Goal: Task Accomplishment & Management: Manage account settings

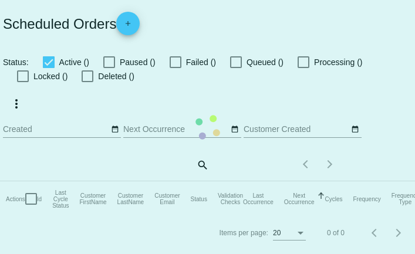
checkbox input "true"
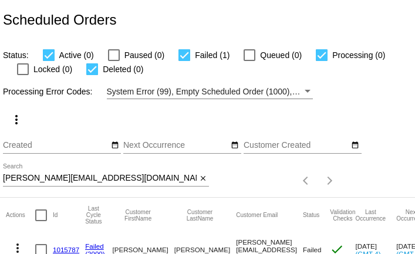
click at [53, 180] on input "feldman.j09@gmail.com" at bounding box center [100, 178] width 194 height 9
paste input "lindholmdeborah"
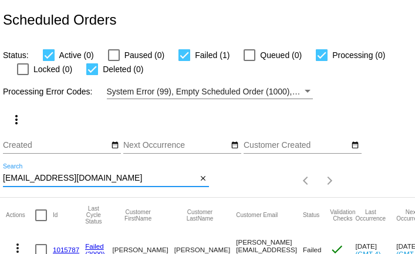
type input "lindholmdeborah@gmail.com"
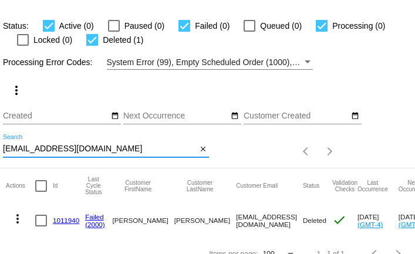
scroll to position [45, 0]
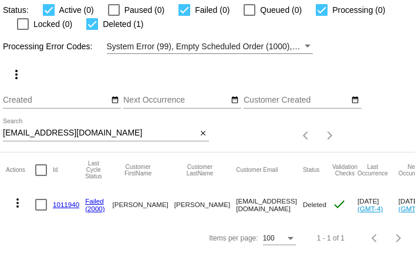
click at [69, 205] on link "1011940" at bounding box center [66, 205] width 26 height 8
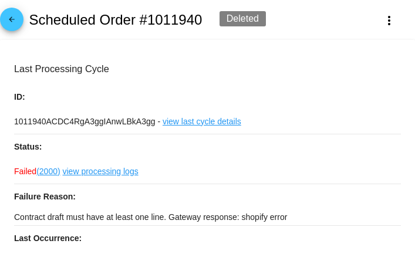
click at [46, 223] on p "Contract draft must have at least one line. Gateway response: shopify error" at bounding box center [207, 217] width 387 height 16
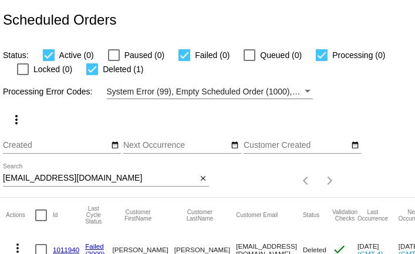
click at [119, 180] on input "lindholmdeborah@gmail.com" at bounding box center [100, 178] width 194 height 9
paste input "rustykipper"
type input "rustykipper@gmail.com"
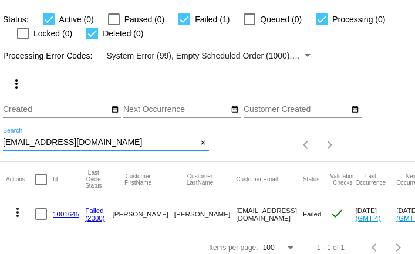
scroll to position [45, 0]
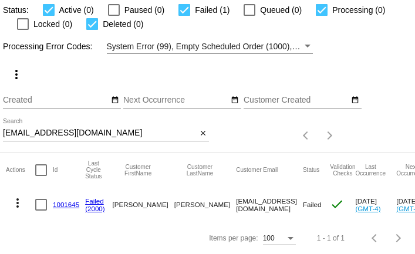
click at [62, 203] on link "1001645" at bounding box center [66, 205] width 26 height 8
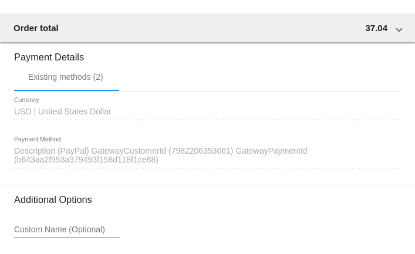
scroll to position [1343, 0]
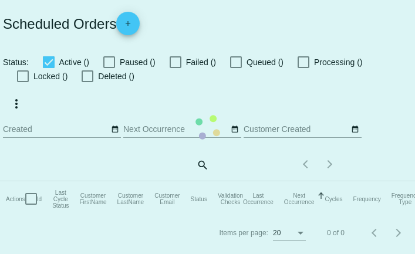
checkbox input "true"
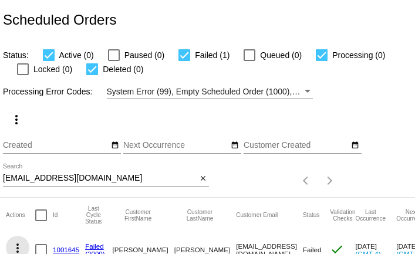
click at [19, 243] on mat-icon "more_vert" at bounding box center [18, 249] width 14 height 14
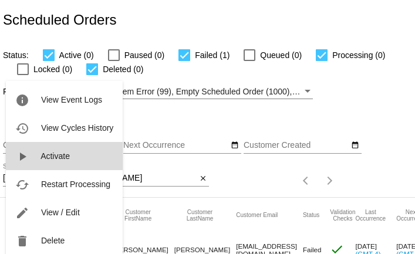
click at [40, 157] on button "play_arrow Activate" at bounding box center [64, 156] width 117 height 28
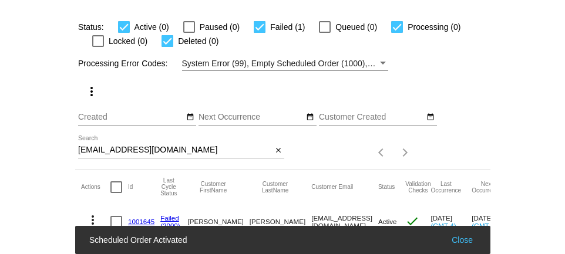
scroll to position [45, 0]
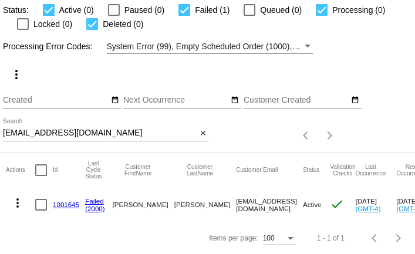
click at [19, 203] on mat-icon "more_vert" at bounding box center [18, 203] width 14 height 14
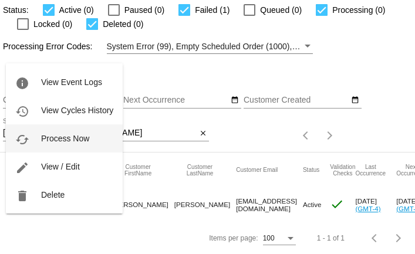
click at [51, 143] on span "Process Now" at bounding box center [65, 138] width 48 height 9
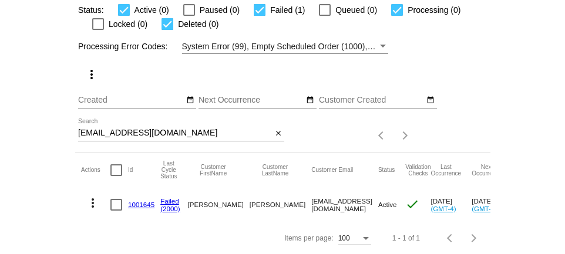
scroll to position [8, 0]
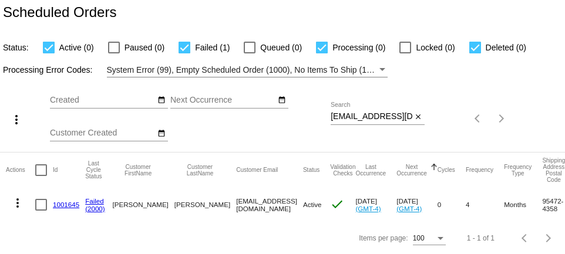
click at [350, 122] on div "rustykipper@gmail.com Search" at bounding box center [371, 113] width 81 height 23
click at [356, 114] on input "rustykipper@gmail.com" at bounding box center [371, 116] width 81 height 9
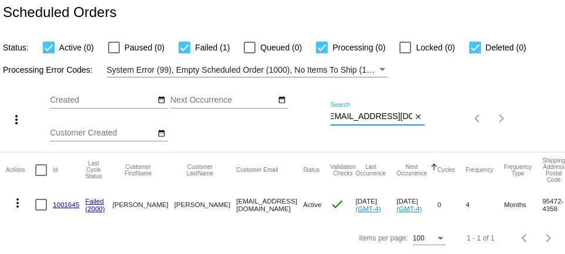
click at [356, 114] on input "rustykipper@gmail.com" at bounding box center [371, 116] width 81 height 9
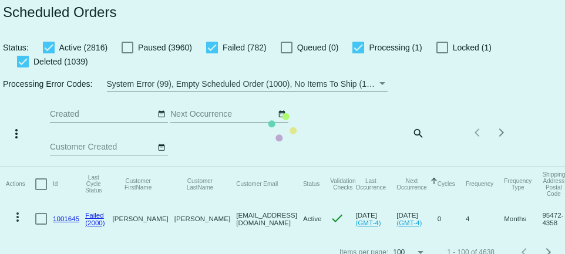
click at [415, 167] on mat-table "Actions Id Last Cycle Status Customer FirstName Customer LastName Customer Emai…" at bounding box center [282, 201] width 565 height 69
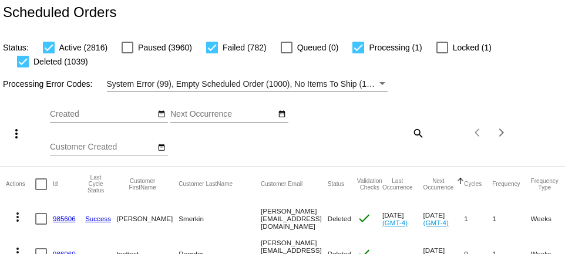
click at [415, 133] on mat-icon "search" at bounding box center [418, 133] width 14 height 18
click at [415, 133] on input "Search" at bounding box center [377, 130] width 93 height 9
paste input "rustykipper@gmail.com"
type input "rustykipper@gmail.com"
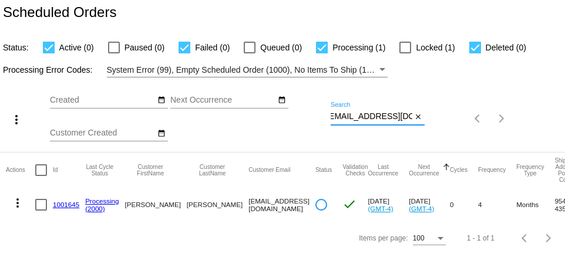
scroll to position [0, 0]
click at [17, 203] on mat-icon "more_vert" at bounding box center [18, 203] width 14 height 14
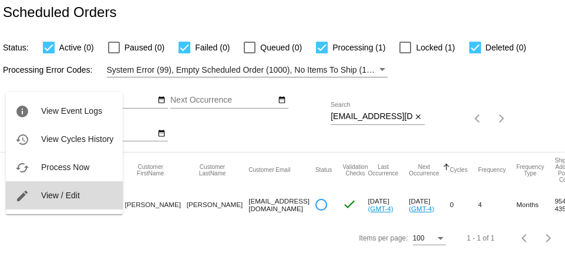
click at [53, 197] on span "View / Edit" at bounding box center [60, 195] width 39 height 9
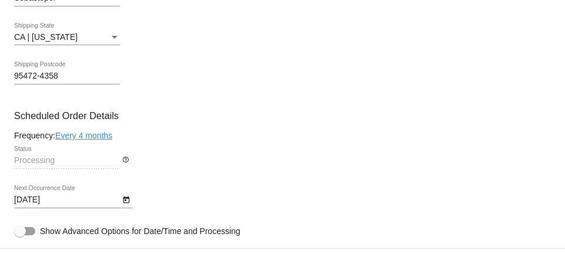
scroll to position [571, 0]
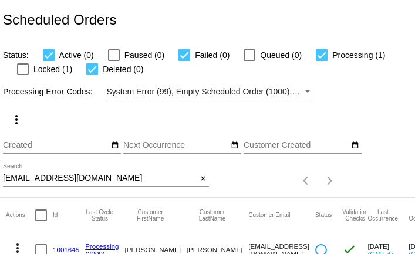
scroll to position [45, 0]
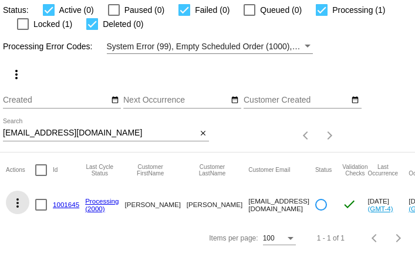
click at [16, 203] on mat-icon "more_vert" at bounding box center [18, 203] width 14 height 14
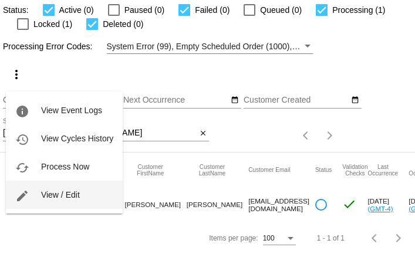
click at [55, 195] on span "View / Edit" at bounding box center [60, 194] width 39 height 9
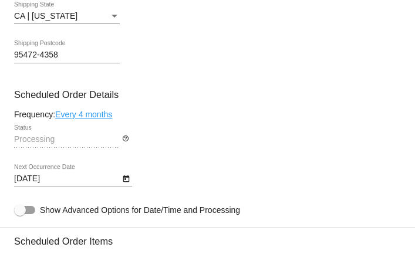
scroll to position [641, 0]
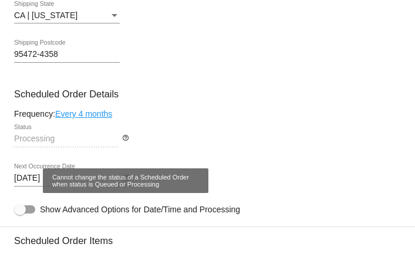
click at [128, 141] on mat-icon "help_outline" at bounding box center [125, 142] width 7 height 14
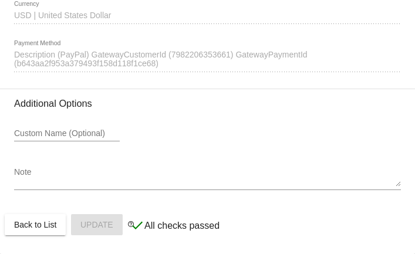
scroll to position [1252, 0]
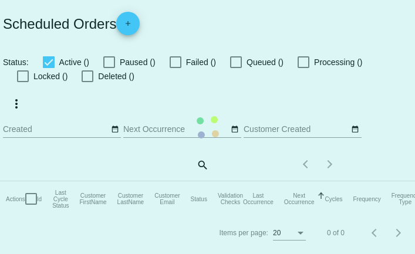
checkbox input "true"
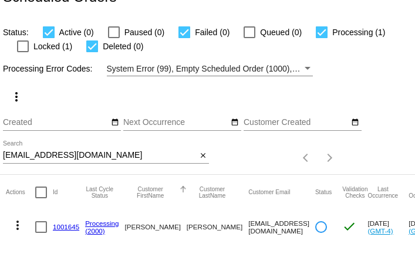
scroll to position [45, 0]
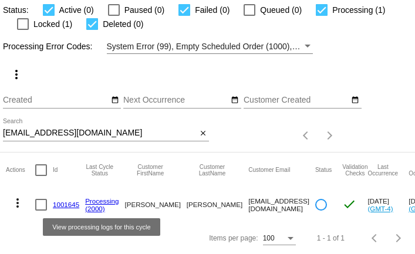
click at [103, 202] on link "Processing" at bounding box center [101, 201] width 33 height 8
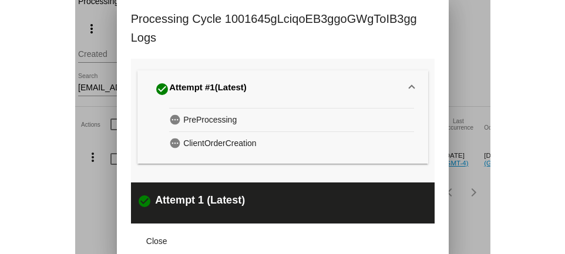
scroll to position [8, 0]
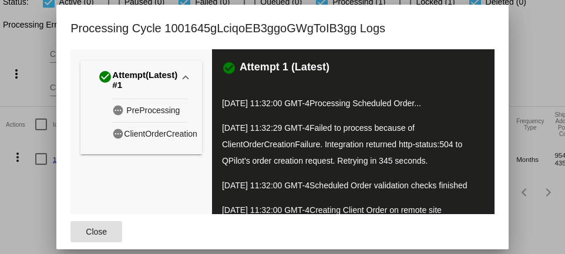
click at [100, 234] on span "Close" at bounding box center [96, 231] width 21 height 9
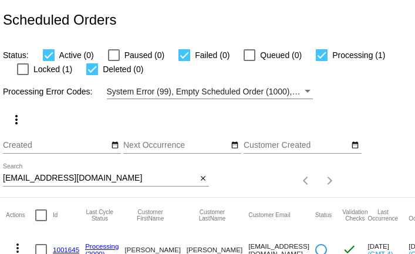
click at [102, 180] on input "[EMAIL_ADDRESS][DOMAIN_NAME]" at bounding box center [100, 178] width 194 height 9
paste input "[PERSON_NAME][EMAIL_ADDRESS][DOMAIN_NAME]"
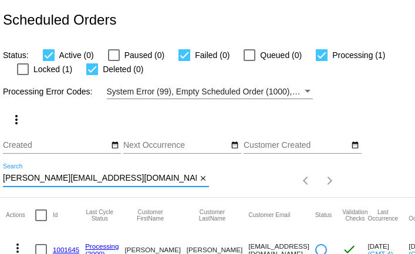
type input "[PERSON_NAME][EMAIL_ADDRESS][DOMAIN_NAME]"
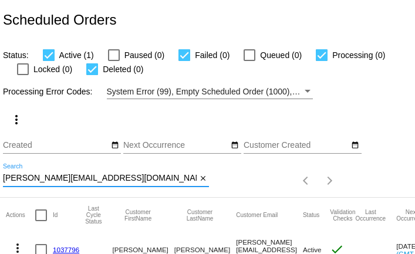
scroll to position [45, 0]
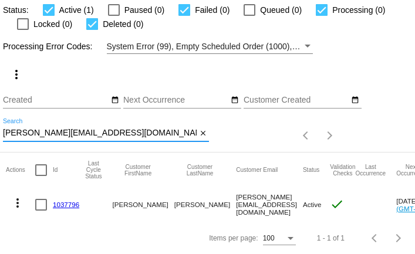
click at [59, 203] on link "1037796" at bounding box center [66, 205] width 26 height 8
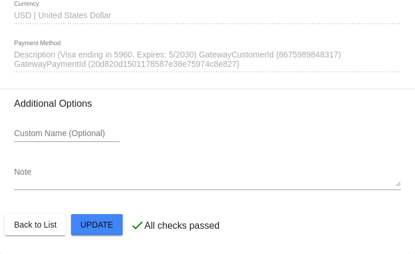
scroll to position [1121, 0]
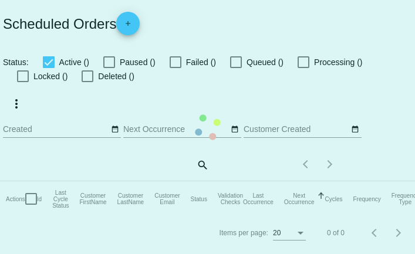
checkbox input "true"
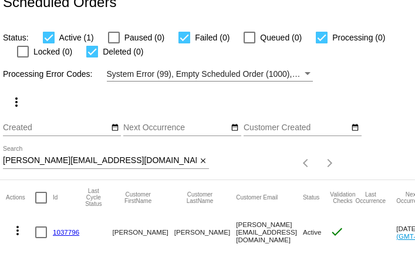
scroll to position [45, 0]
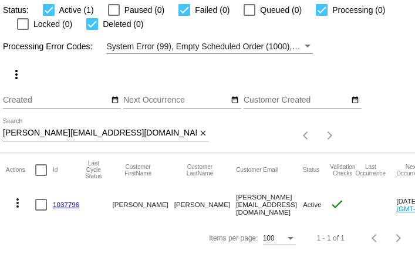
click at [115, 138] on div "[PERSON_NAME][EMAIL_ADDRESS][DOMAIN_NAME] Search" at bounding box center [100, 130] width 194 height 23
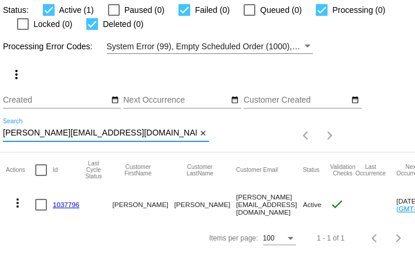
click at [115, 138] on div "[PERSON_NAME][EMAIL_ADDRESS][DOMAIN_NAME] Search" at bounding box center [100, 130] width 194 height 23
paste input "[EMAIL_ADDRESS][DOMAIN_NAME]"
type input "[EMAIL_ADDRESS][DOMAIN_NAME]"
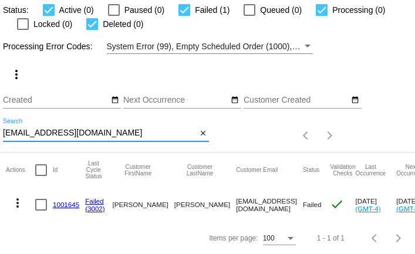
click at [62, 203] on link "1001645" at bounding box center [66, 205] width 26 height 8
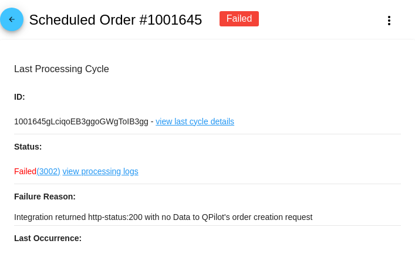
click at [68, 216] on p "Integration returned http-status:200 with no Data to QPilot's order creation re…" at bounding box center [207, 217] width 387 height 16
copy div "Integration returned http-status:200 with no Data to QPilot's order creation re…"
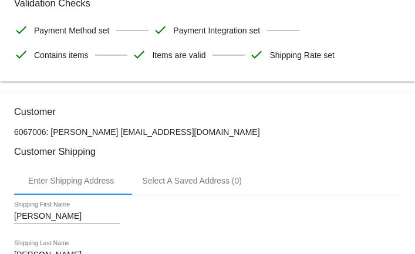
scroll to position [297, 0]
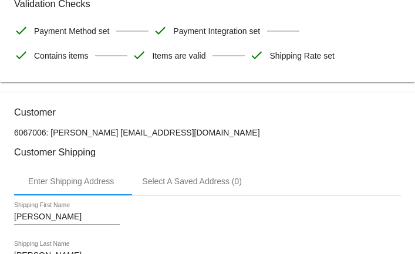
drag, startPoint x: 117, startPoint y: 137, endPoint x: 207, endPoint y: 137, distance: 90.5
click at [207, 137] on p "6067006: James Grossman rustykipper@gmail.com" at bounding box center [207, 132] width 387 height 9
copy p "[EMAIL_ADDRESS][DOMAIN_NAME]"
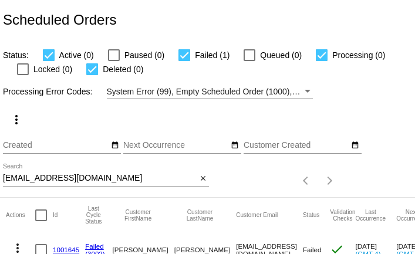
click at [98, 179] on input "[EMAIL_ADDRESS][DOMAIN_NAME]" at bounding box center [100, 178] width 194 height 9
click at [98, 179] on input "rustykipper@gmail.com" at bounding box center [100, 178] width 194 height 9
paste input "sheila_lehker@cox.net"
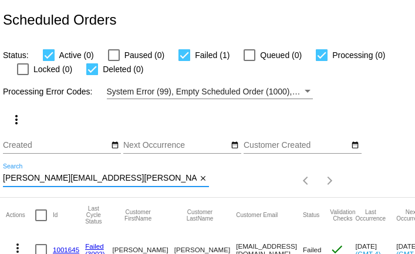
type input "sheila_lehker@cox.net"
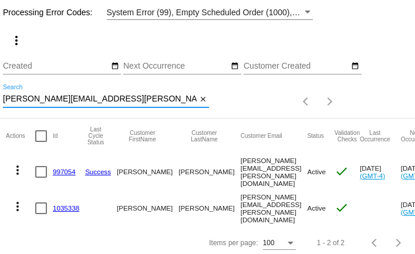
click at [69, 205] on link "1035338" at bounding box center [66, 208] width 26 height 8
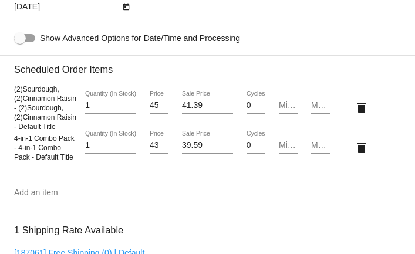
scroll to position [685, 0]
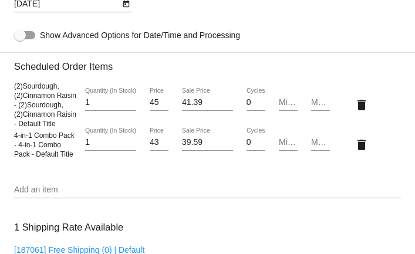
drag, startPoint x: 14, startPoint y: 143, endPoint x: 77, endPoint y: 145, distance: 62.9
click at [77, 145] on div "4-in-1 Combo Pack - 4-in-1 Combo Pack - Default Title" at bounding box center [46, 144] width 65 height 28
copy span "4-in-1 Combo Pack"
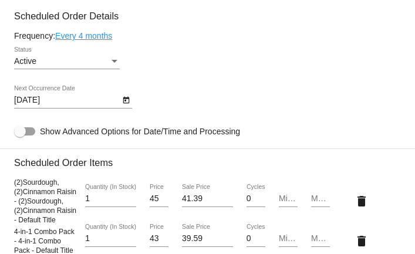
scroll to position [579, 0]
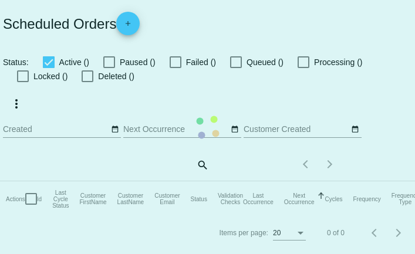
checkbox input "true"
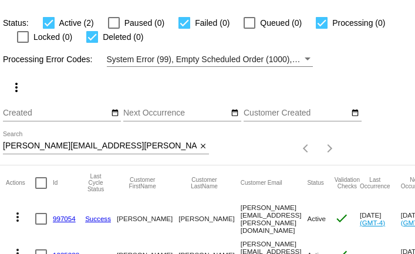
scroll to position [79, 0]
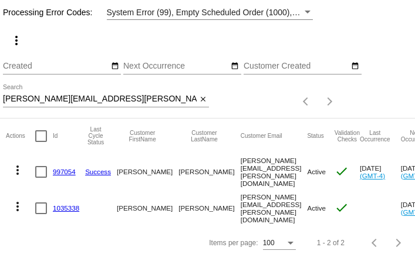
click at [64, 172] on link "997054" at bounding box center [64, 172] width 23 height 8
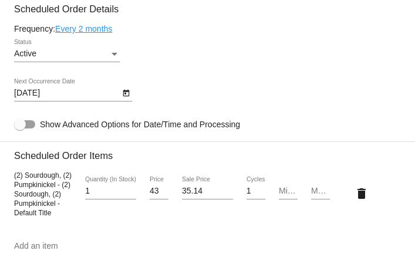
scroll to position [779, 0]
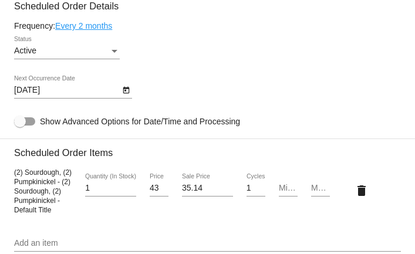
drag, startPoint x: 15, startPoint y: 180, endPoint x: 58, endPoint y: 185, distance: 42.6
click at [58, 185] on span "(2) Sourdough, (2) Pumpkinickel - (2) Sourdough, (2) Pumpkinickel - Default Tit…" at bounding box center [43, 192] width 58 height 46
copy span "2) Sourdough, (2) Pumpkinickel"
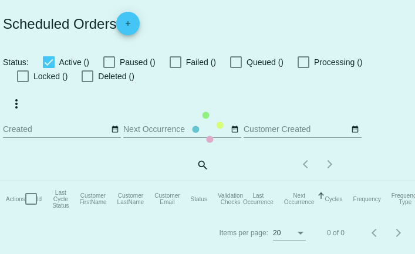
checkbox input "true"
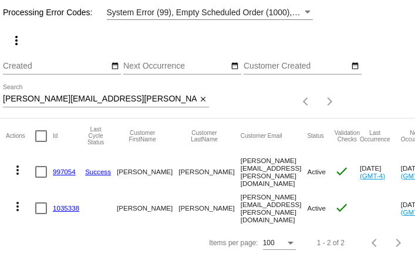
click at [58, 209] on mat-cell "1035338" at bounding box center [69, 208] width 32 height 36
click at [61, 204] on link "1035338" at bounding box center [66, 208] width 26 height 8
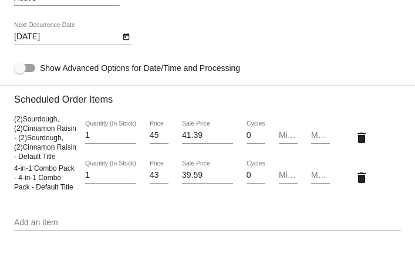
scroll to position [699, 0]
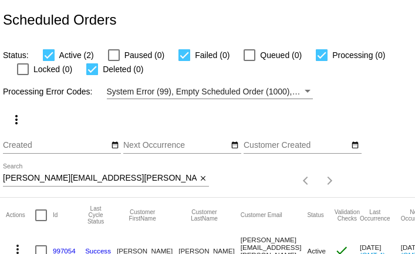
click at [60, 180] on input "sheila_lehker@cox.net" at bounding box center [100, 178] width 194 height 9
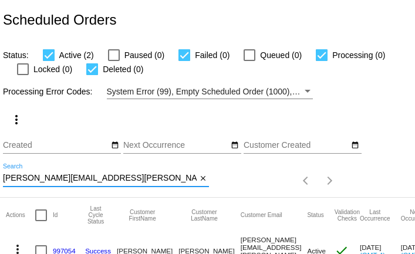
paste input "helen.r.abel@gmail.com"
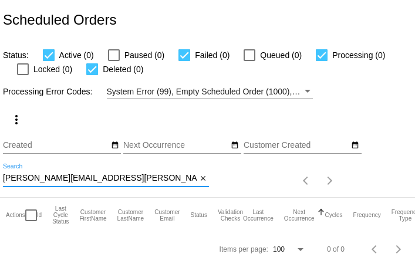
click at [130, 176] on input "helen.r.abel@gmail.com" at bounding box center [100, 178] width 194 height 9
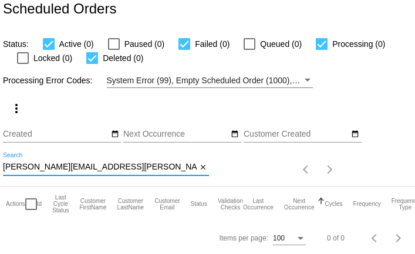
scroll to position [11, 0]
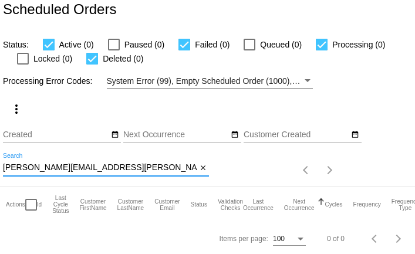
click at [102, 170] on input "helen.r.abel@gmail.com" at bounding box center [100, 167] width 194 height 9
click at [114, 165] on input "helen.r.abel@gmail.com" at bounding box center [100, 167] width 194 height 9
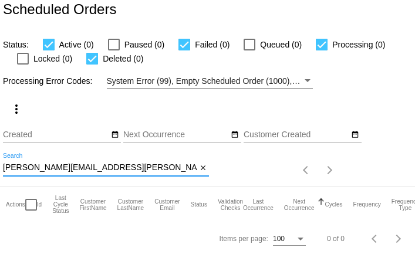
click at [114, 165] on input "helen.r.abel@gmail.com" at bounding box center [100, 167] width 194 height 9
paste input "r"
type input "helenrabel@gmail.com"
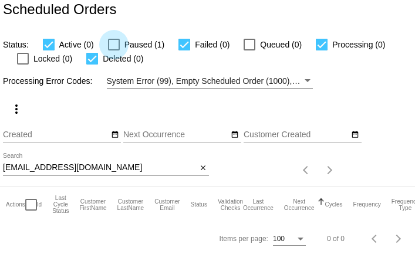
click at [115, 45] on div at bounding box center [114, 45] width 12 height 12
click at [114, 51] on input "Paused (1)" at bounding box center [113, 51] width 1 height 1
checkbox input "true"
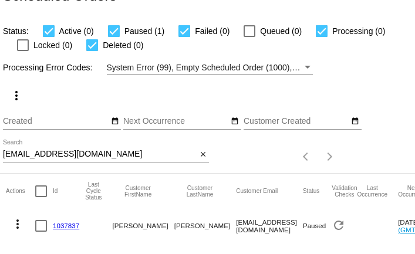
scroll to position [45, 0]
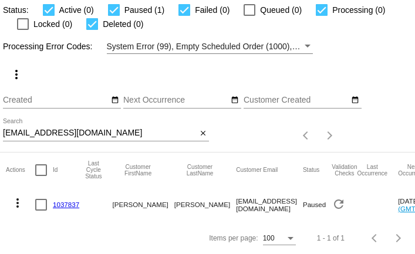
click at [17, 203] on mat-icon "more_vert" at bounding box center [18, 203] width 14 height 14
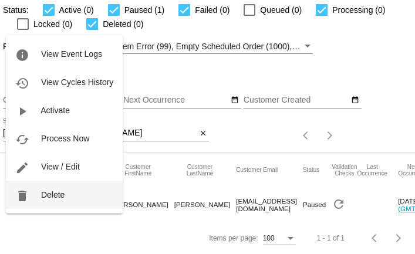
click at [44, 196] on span "Delete" at bounding box center [53, 194] width 24 height 9
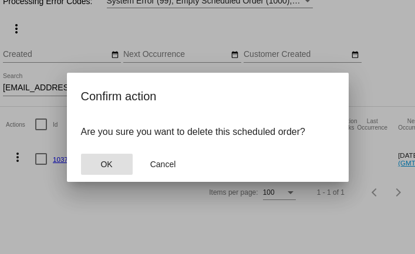
click at [98, 159] on button "OK" at bounding box center [107, 164] width 52 height 21
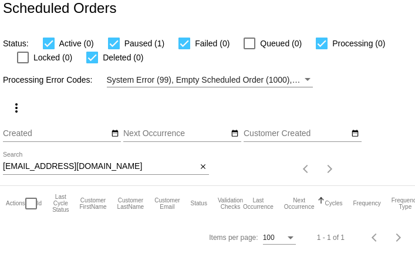
scroll to position [11, 0]
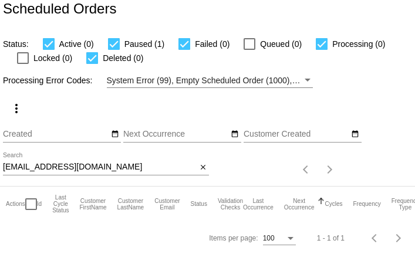
click at [83, 169] on input "helenrabel@gmail.com" at bounding box center [100, 167] width 194 height 9
paste input "ljenkins0311"
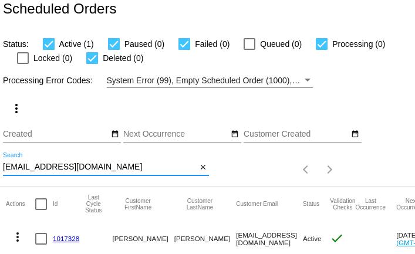
scroll to position [45, 0]
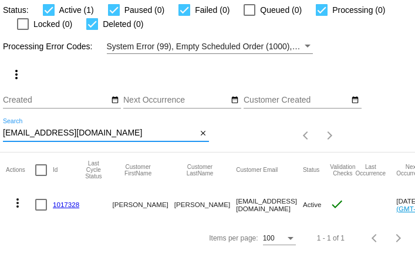
type input "ljenkins0311@gmail.com"
click at [70, 130] on input "ljenkins0311@gmail.com" at bounding box center [100, 133] width 194 height 9
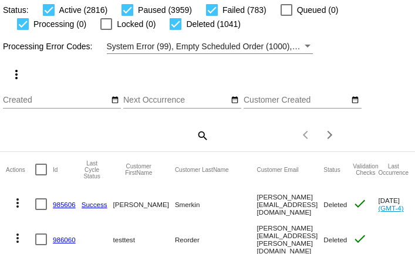
click at [201, 136] on mat-icon "search" at bounding box center [202, 135] width 14 height 18
click at [179, 136] on input "Search" at bounding box center [106, 133] width 206 height 9
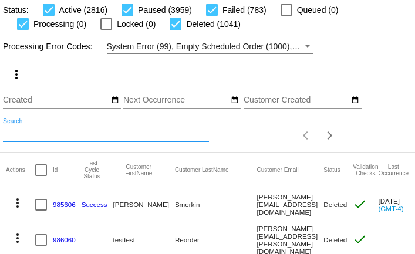
paste input "marylululight@gmail.com"
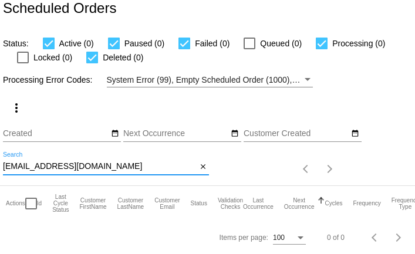
scroll to position [11, 0]
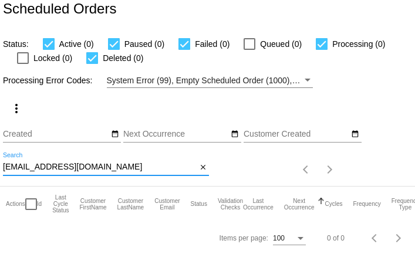
click at [45, 171] on input "marylululight@gmail.com" at bounding box center [100, 167] width 194 height 9
paste input "kzsommers50"
type input "kzsommers50@gmail.com"
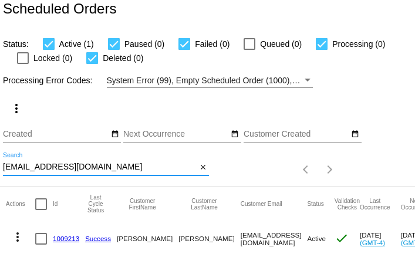
scroll to position [45, 0]
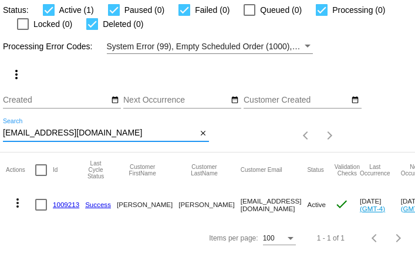
click at [65, 203] on link "1009213" at bounding box center [66, 205] width 26 height 8
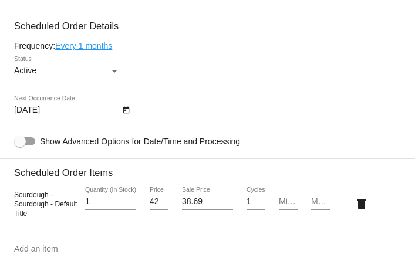
scroll to position [760, 0]
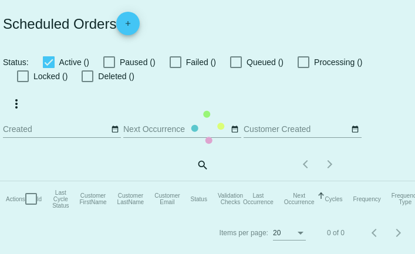
checkbox input "true"
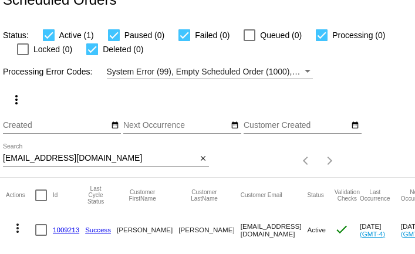
scroll to position [45, 0]
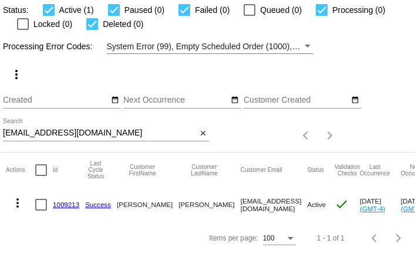
click at [14, 200] on mat-icon "more_vert" at bounding box center [18, 203] width 14 height 14
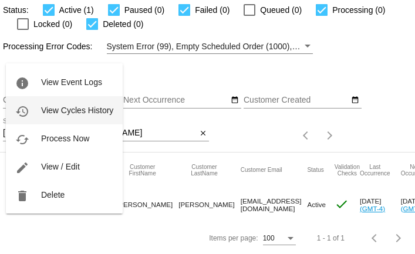
click at [49, 112] on span "View Cycles History" at bounding box center [77, 110] width 72 height 9
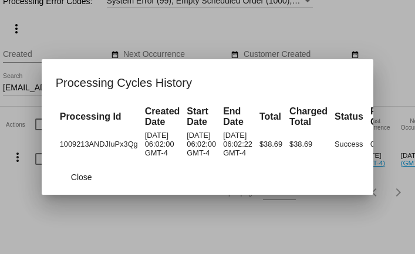
scroll to position [0, 91]
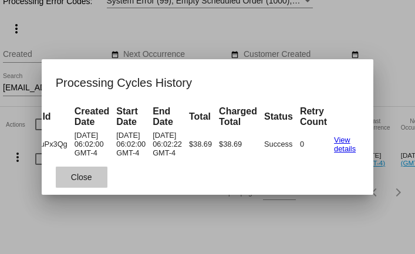
click at [79, 176] on span "Close" at bounding box center [81, 177] width 21 height 9
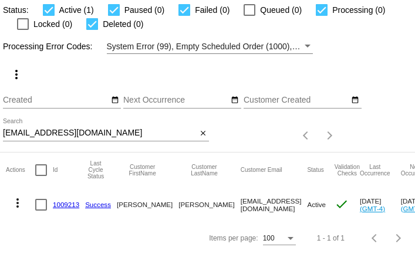
click at [18, 198] on mat-icon "more_vert" at bounding box center [18, 203] width 14 height 14
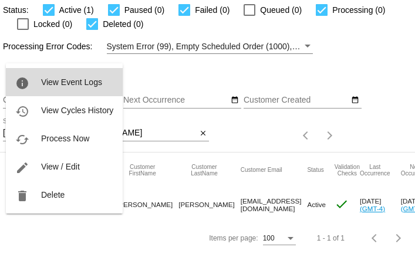
click at [61, 82] on span "View Event Logs" at bounding box center [71, 82] width 61 height 9
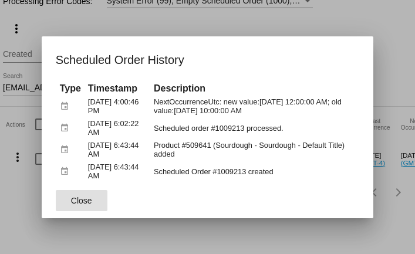
click at [81, 197] on span "Close" at bounding box center [81, 200] width 21 height 9
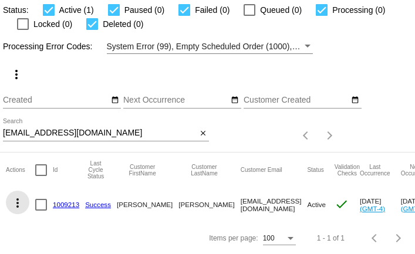
click at [19, 206] on mat-icon "more_vert" at bounding box center [18, 203] width 14 height 14
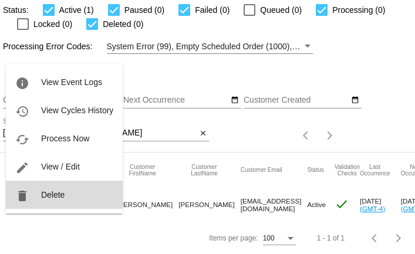
click at [33, 199] on button "delete Delete" at bounding box center [64, 195] width 117 height 28
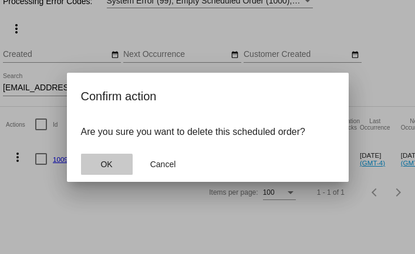
click at [101, 168] on span "OK" at bounding box center [106, 164] width 12 height 9
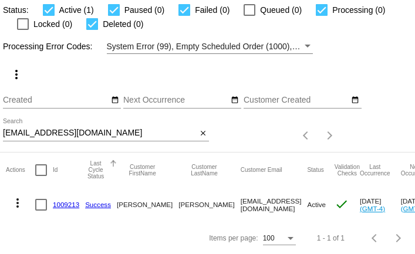
scroll to position [11, 0]
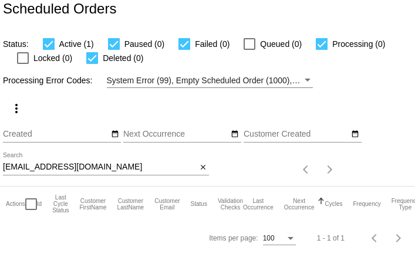
click at [46, 163] on input "kzsommers50@gmail.com" at bounding box center [100, 167] width 194 height 9
paste input "pauletteaz2@ao"
type input "pauletteaz2@aol.com"
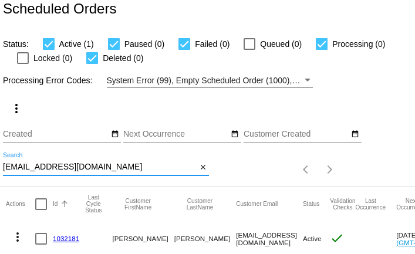
scroll to position [45, 0]
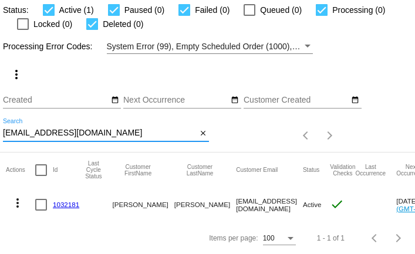
click at [20, 200] on mat-icon "more_vert" at bounding box center [18, 203] width 14 height 14
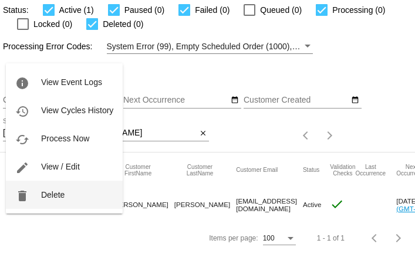
click at [35, 202] on button "delete Delete" at bounding box center [64, 195] width 117 height 28
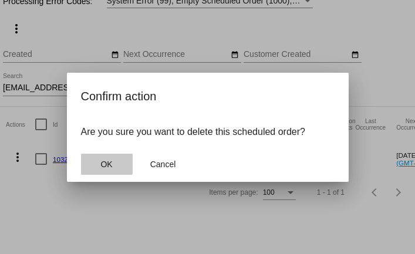
click at [106, 165] on span "OK" at bounding box center [106, 164] width 12 height 9
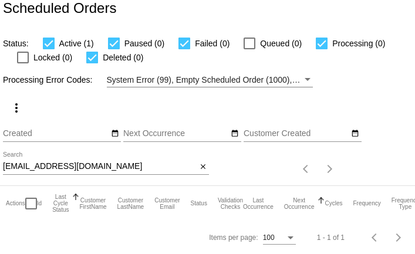
scroll to position [11, 0]
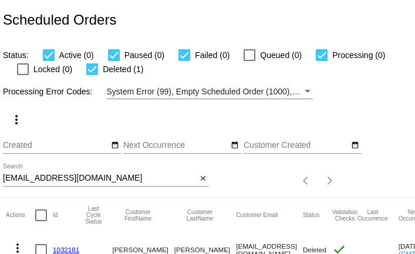
click at [22, 173] on div "[EMAIL_ADDRESS][DOMAIN_NAME] Search" at bounding box center [100, 175] width 194 height 23
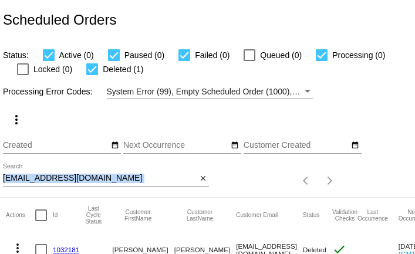
click at [22, 173] on div "[EMAIL_ADDRESS][DOMAIN_NAME] Search" at bounding box center [100, 175] width 194 height 23
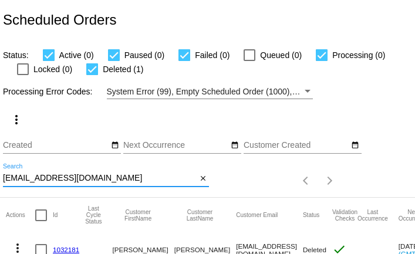
click at [24, 179] on input "[EMAIL_ADDRESS][DOMAIN_NAME]" at bounding box center [100, 178] width 194 height 9
paste input "winelampdesigns@gmai"
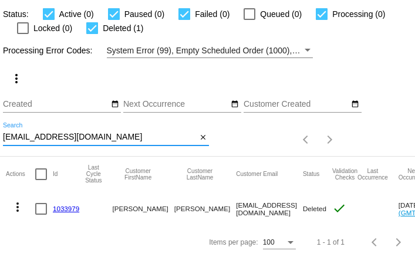
scroll to position [45, 0]
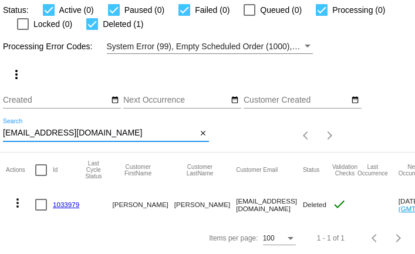
click at [46, 130] on input "[EMAIL_ADDRESS][DOMAIN_NAME]" at bounding box center [100, 133] width 194 height 9
paste input "ruhischild2@bellsouth.net"
type input "ruhischild2@bellsouth.net"
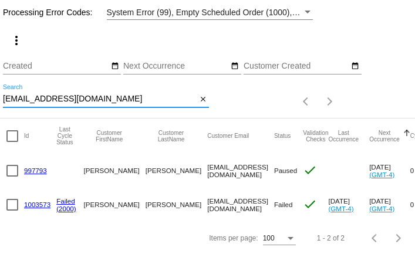
scroll to position [0, 0]
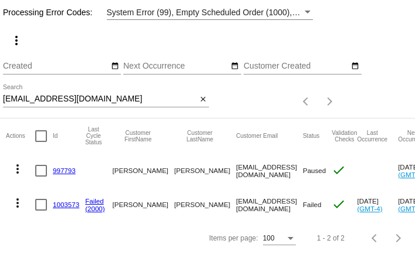
click at [69, 172] on link "997793" at bounding box center [64, 171] width 23 height 8
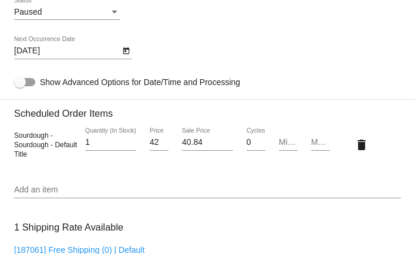
scroll to position [647, 0]
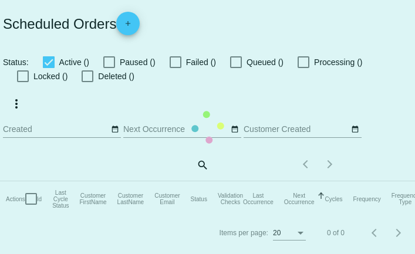
checkbox input "true"
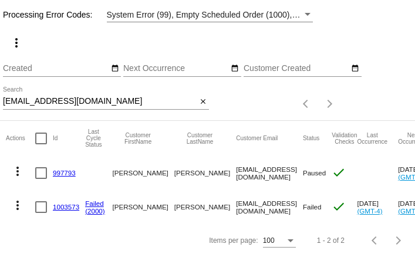
scroll to position [79, 0]
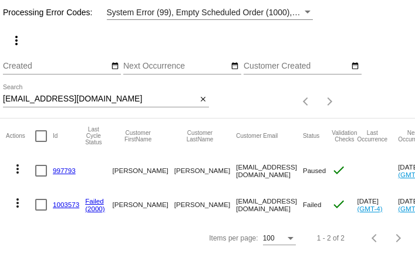
click at [66, 202] on link "1003573" at bounding box center [66, 205] width 26 height 8
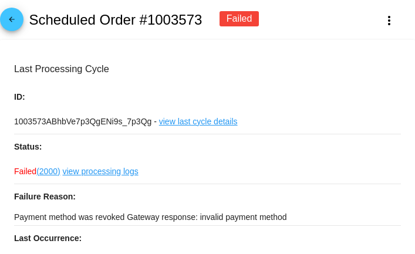
click at [158, 217] on p "Payment method was revoked Gateway response: invalid payment method" at bounding box center [207, 217] width 387 height 16
copy div "Payment method was revoked Gateway response: invalid payment method"
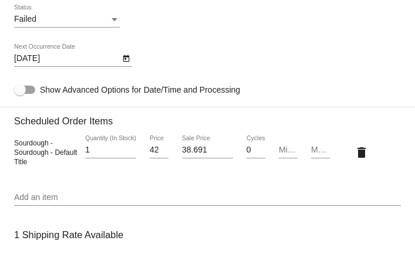
scroll to position [854, 0]
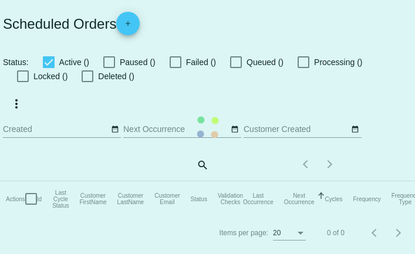
checkbox input "true"
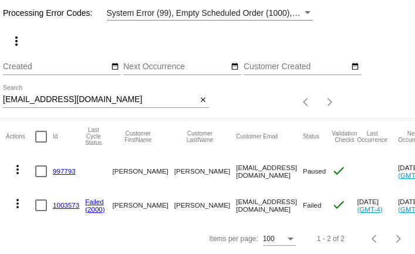
scroll to position [79, 0]
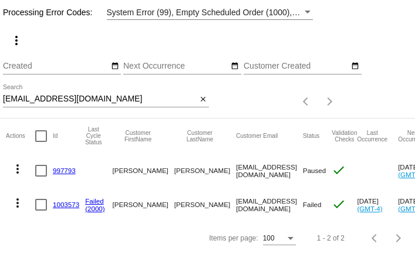
click at [68, 170] on link "997793" at bounding box center [64, 171] width 23 height 8
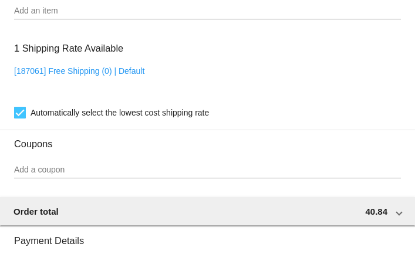
scroll to position [806, 0]
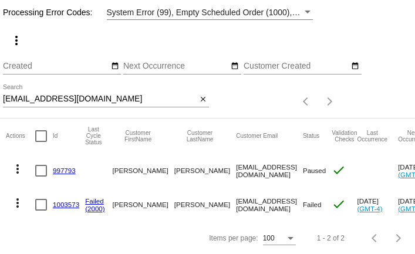
click at [19, 169] on mat-icon "more_vert" at bounding box center [18, 169] width 14 height 14
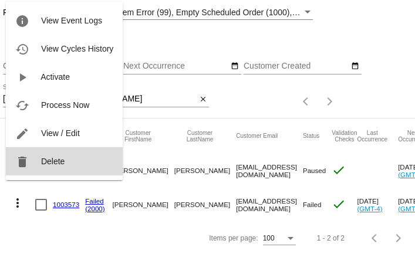
click at [47, 163] on span "Delete" at bounding box center [53, 161] width 24 height 9
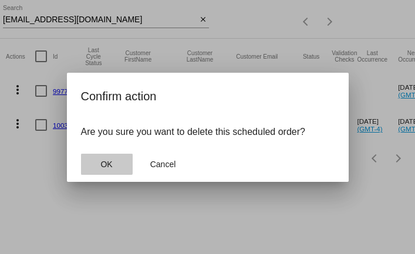
click at [96, 163] on button "OK" at bounding box center [107, 164] width 52 height 21
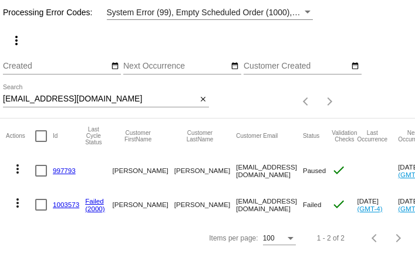
scroll to position [45, 0]
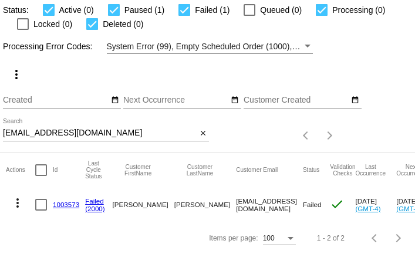
click at [69, 133] on input "ruhischild2@bellsouth.net" at bounding box center [100, 133] width 194 height 9
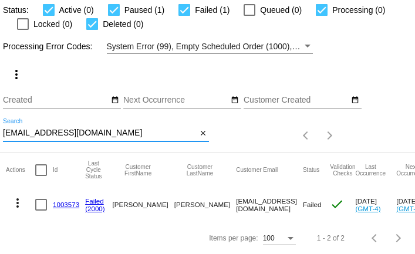
click at [69, 133] on input "ruhischild2@bellsouth.net" at bounding box center [100, 133] width 194 height 9
click at [41, 136] on input "ruhischild2@bellsouth.net" at bounding box center [100, 133] width 194 height 9
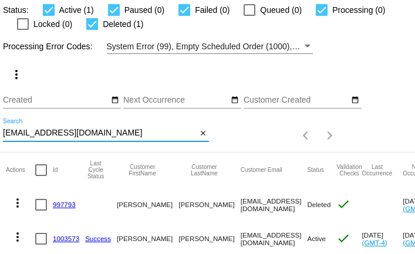
click at [42, 132] on input "[EMAIL_ADDRESS][DOMAIN_NAME]" at bounding box center [100, 133] width 194 height 9
paste input "brendaiw66@gmail.com"
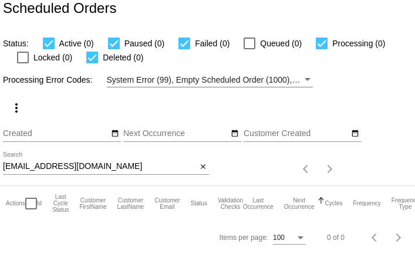
scroll to position [11, 0]
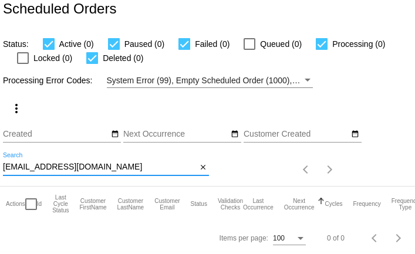
click at [120, 170] on input "brendaiw66@gmail.com" at bounding box center [100, 167] width 194 height 9
paste input "bw827@sbcglobal.net"
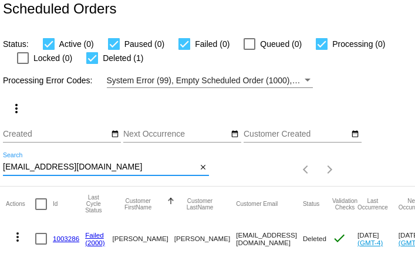
scroll to position [45, 0]
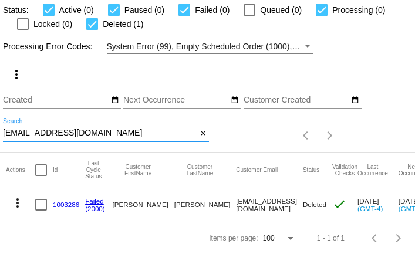
type input "bbw827@sbcglobal.net"
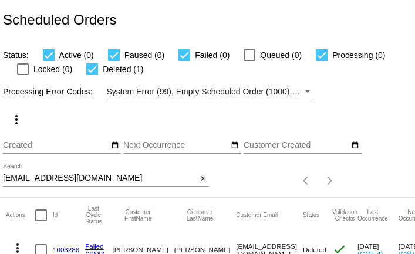
click at [57, 179] on input "[EMAIL_ADDRESS][DOMAIN_NAME]" at bounding box center [100, 178] width 194 height 9
paste input "[EMAIL_ADDRESS][DOMAIN_NAME]"
type input "[EMAIL_ADDRESS][DOMAIN_NAME]"
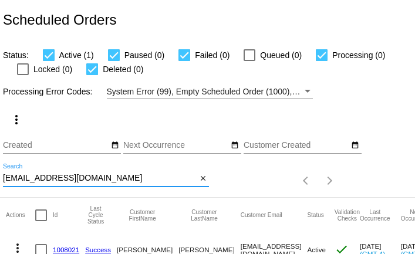
scroll to position [45, 0]
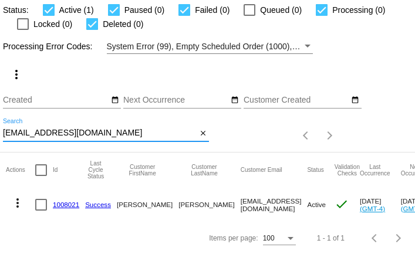
click at [15, 203] on mat-icon "more_vert" at bounding box center [18, 203] width 14 height 14
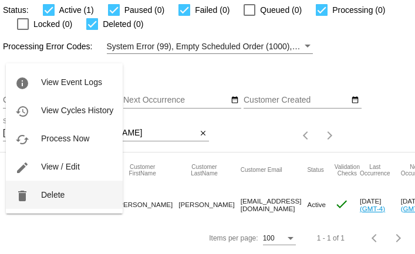
click at [37, 196] on button "delete Delete" at bounding box center [64, 195] width 117 height 28
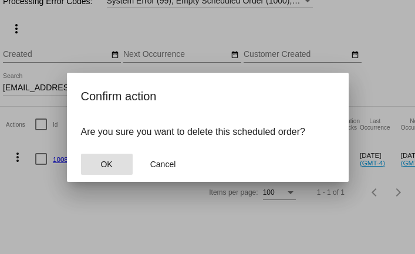
click at [110, 166] on span "OK" at bounding box center [106, 164] width 12 height 9
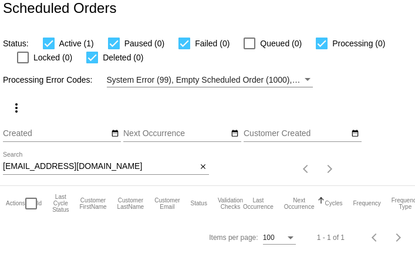
scroll to position [11, 0]
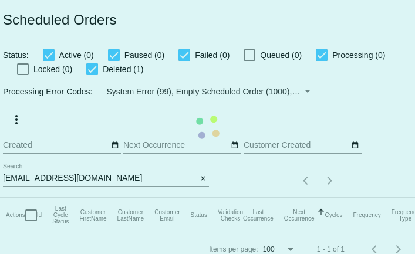
click at [109, 198] on mat-table "Actions Id Last Cycle Status Customer FirstName Customer LastName Customer Emai…" at bounding box center [255, 215] width 511 height 35
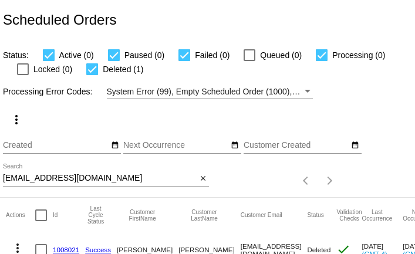
click at [109, 179] on input "randypeggy1976@aol.com" at bounding box center [100, 178] width 194 height 9
paste input "onnie.s.brenner@gmai"
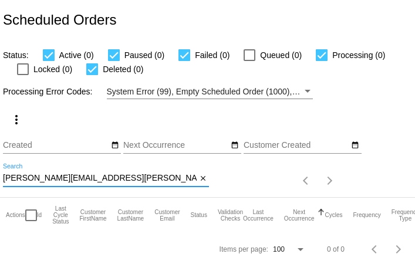
click at [33, 174] on div "ronnie.s.brenner@gmail.com Search" at bounding box center [100, 175] width 194 height 23
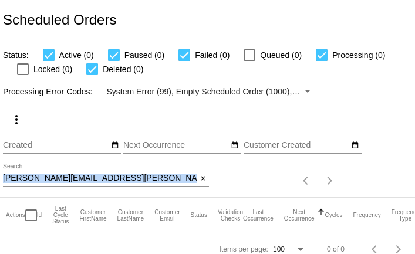
click at [33, 174] on div "ronnie.s.brenner@gmail.com Search" at bounding box center [100, 175] width 194 height 23
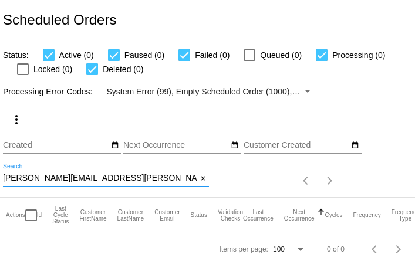
click at [34, 179] on input "ronnie.s.brenner@gmail.com" at bounding box center [100, 178] width 194 height 9
paste input "sbren@ao"
type input "rsbren@aol.com"
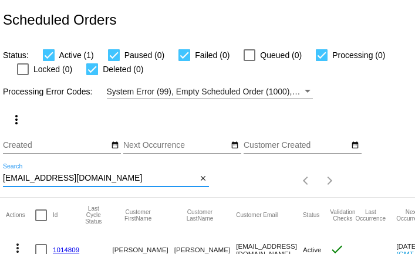
scroll to position [45, 0]
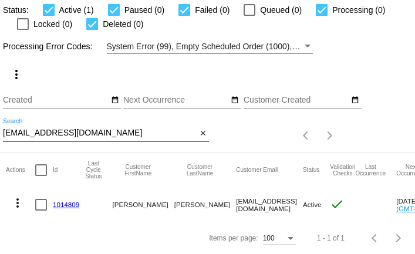
click at [20, 202] on mat-icon "more_vert" at bounding box center [18, 203] width 14 height 14
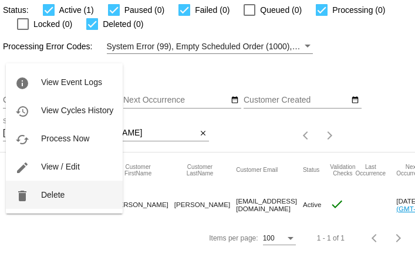
click at [43, 202] on button "delete Delete" at bounding box center [64, 195] width 117 height 28
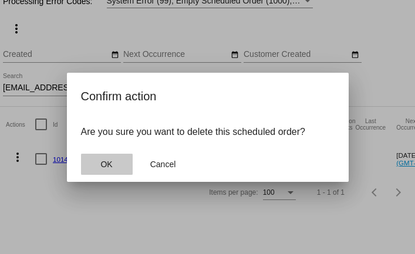
click at [109, 163] on span "OK" at bounding box center [106, 164] width 12 height 9
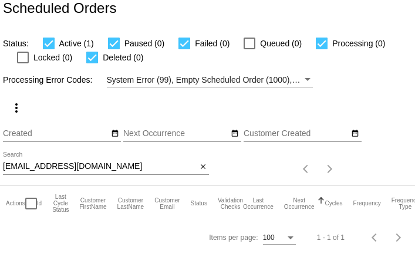
scroll to position [11, 0]
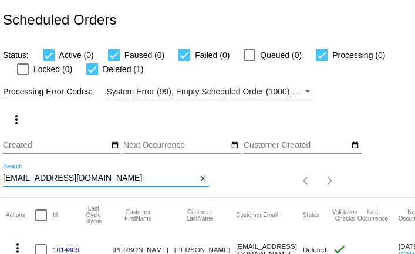
click at [90, 179] on input "[EMAIL_ADDRESS][DOMAIN_NAME]" at bounding box center [100, 178] width 194 height 9
paste input "[EMAIL_ADDRESS][DOMAIN_NAME]"
type input "[EMAIL_ADDRESS][DOMAIN_NAME]"
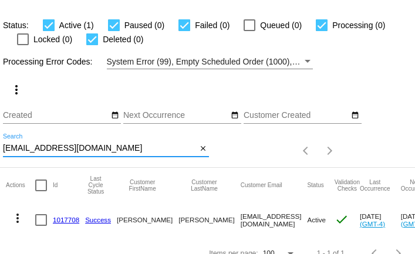
scroll to position [45, 0]
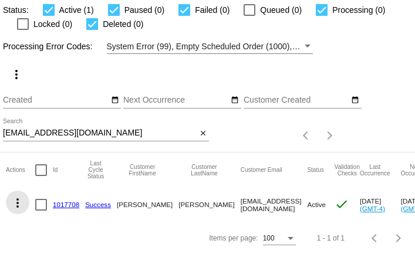
click at [19, 201] on mat-icon "more_vert" at bounding box center [18, 203] width 14 height 14
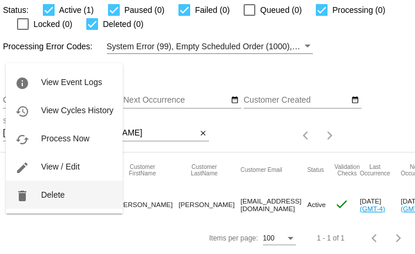
click at [38, 193] on button "delete Delete" at bounding box center [64, 195] width 117 height 28
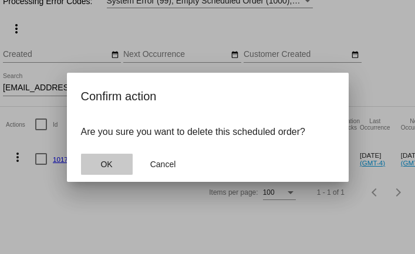
click at [106, 162] on span "OK" at bounding box center [106, 164] width 12 height 9
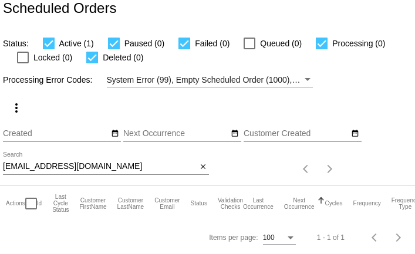
scroll to position [11, 0]
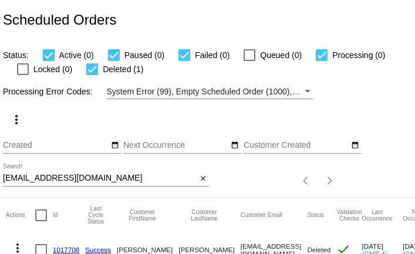
click at [127, 181] on input "[EMAIL_ADDRESS][DOMAIN_NAME]" at bounding box center [100, 178] width 194 height 9
paste input "[EMAIL_ADDRESS][DOMAIN_NAME]"
type input "[EMAIL_ADDRESS][DOMAIN_NAME]"
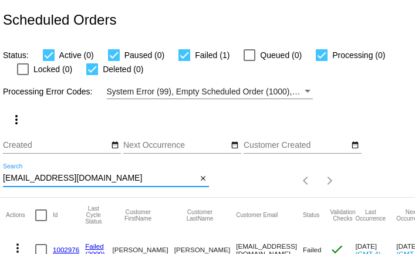
click at [124, 175] on input "[EMAIL_ADDRESS][DOMAIN_NAME]" at bounding box center [100, 178] width 194 height 9
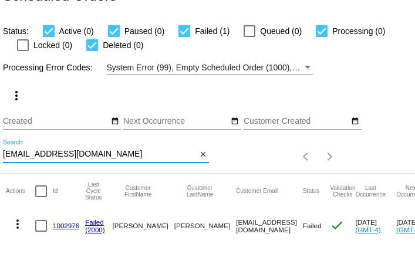
scroll to position [45, 0]
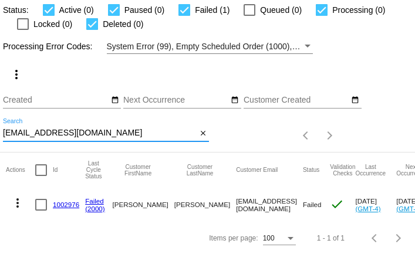
click at [70, 201] on link "1002976" at bounding box center [66, 205] width 26 height 8
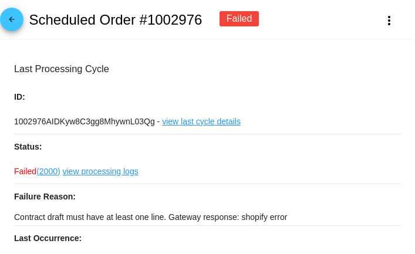
click at [332, 217] on p "Contract draft must have at least one line. Gateway response: shopify error" at bounding box center [207, 217] width 387 height 16
copy div "Contract draft must have at least one line. Gateway response: shopify error"
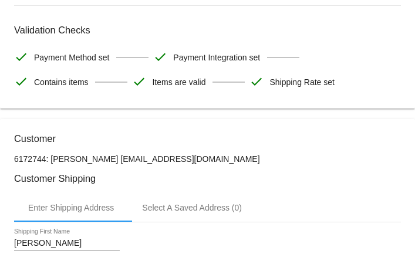
scroll to position [270, 0]
drag, startPoint x: 99, startPoint y: 162, endPoint x: 200, endPoint y: 163, distance: 101.1
click at [200, 163] on p "6172744: Linda Fowler lynnfowler711@gmail.com" at bounding box center [207, 159] width 387 height 9
copy p "[EMAIL_ADDRESS][DOMAIN_NAME]"
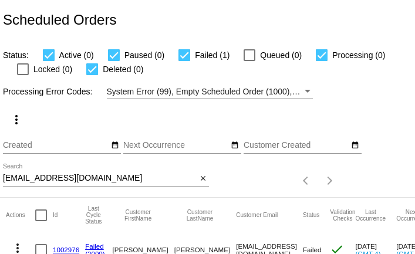
click at [89, 180] on input "[EMAIL_ADDRESS][DOMAIN_NAME]" at bounding box center [100, 178] width 194 height 9
paste input "gtcarey@ao"
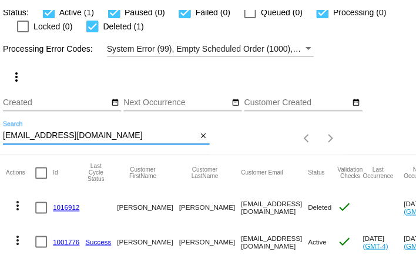
scroll to position [79, 0]
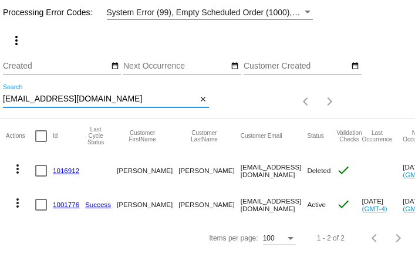
click at [15, 169] on mat-icon "more_vert" at bounding box center [18, 169] width 14 height 14
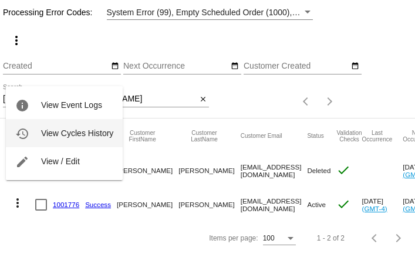
click at [59, 133] on span "View Cycles History" at bounding box center [77, 133] width 72 height 9
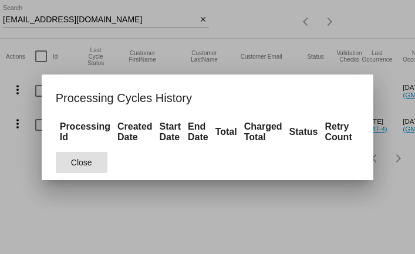
click at [79, 166] on span "Close" at bounding box center [81, 162] width 21 height 9
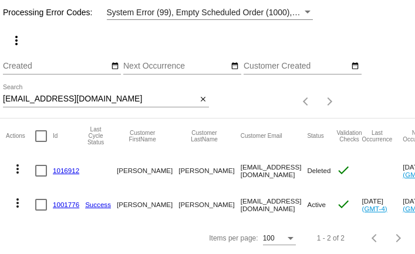
click at [18, 168] on mat-icon "more_vert" at bounding box center [18, 169] width 14 height 14
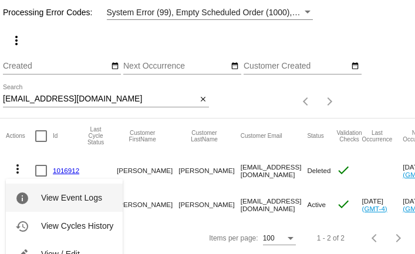
click at [58, 188] on button "info View Event Logs" at bounding box center [64, 198] width 117 height 28
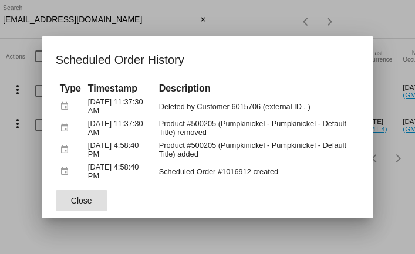
click at [93, 201] on button "Close" at bounding box center [82, 200] width 52 height 21
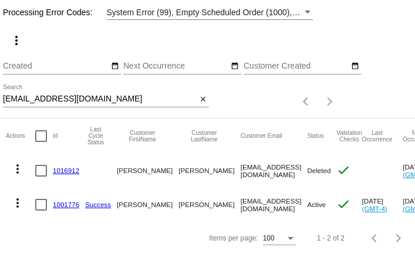
click at [17, 200] on mat-icon "more_vert" at bounding box center [18, 203] width 14 height 14
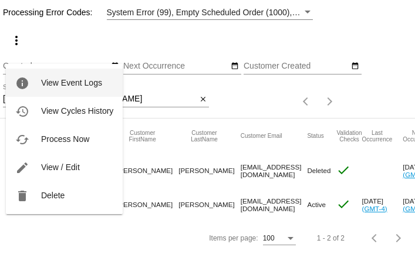
click at [60, 85] on span "View Event Logs" at bounding box center [71, 82] width 61 height 9
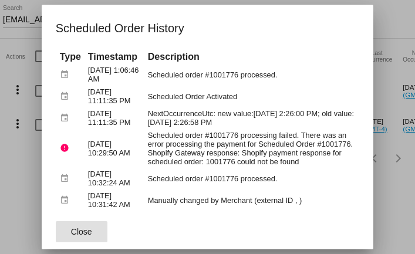
click at [85, 233] on span "Close" at bounding box center [81, 231] width 21 height 9
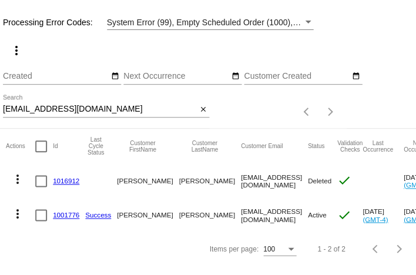
scroll to position [59, 0]
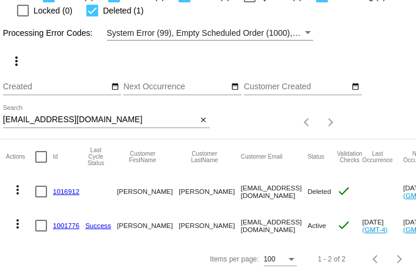
click at [58, 119] on input "[EMAIL_ADDRESS][DOMAIN_NAME]" at bounding box center [100, 119] width 195 height 9
click at [58, 119] on input "gtcarey@aol.com" at bounding box center [100, 119] width 195 height 9
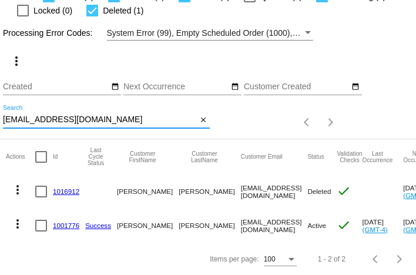
click at [58, 119] on input "gtcarey@aol.com" at bounding box center [100, 119] width 195 height 9
paste input "jeri.finnegan@gmai"
type input "jeri.finnegan@gmail.com"
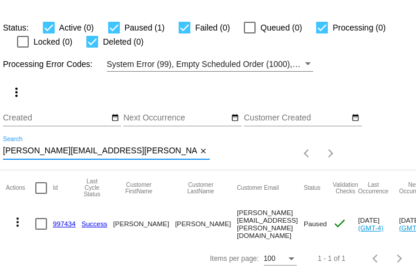
scroll to position [25, 0]
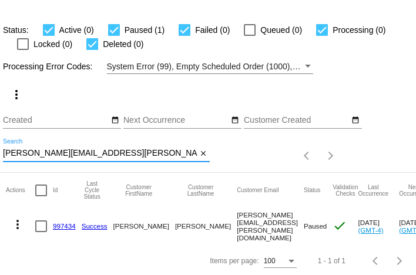
click at [63, 226] on link "997434" at bounding box center [64, 226] width 23 height 8
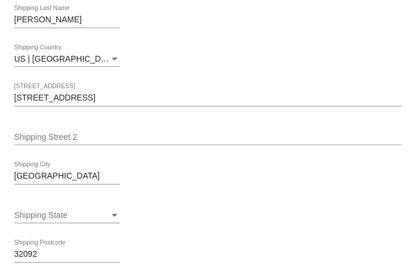
scroll to position [495, 0]
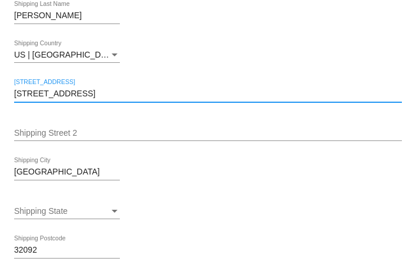
drag, startPoint x: 15, startPoint y: 98, endPoint x: 98, endPoint y: 97, distance: 83.5
click at [98, 97] on input "760 Cherry Elm Drive" at bounding box center [208, 93] width 388 height 9
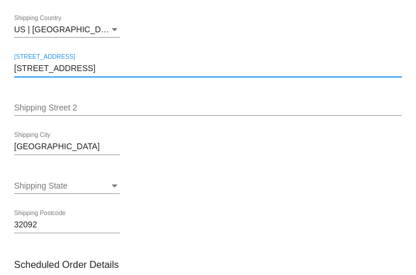
scroll to position [530, 0]
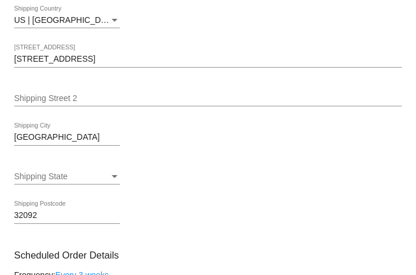
click at [58, 142] on input "St. Augustine" at bounding box center [67, 137] width 106 height 9
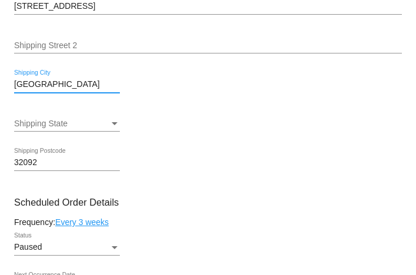
scroll to position [576, 0]
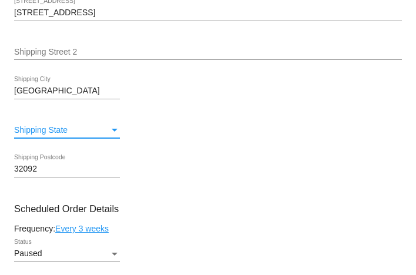
click at [111, 135] on div "Shipping State" at bounding box center [114, 130] width 11 height 9
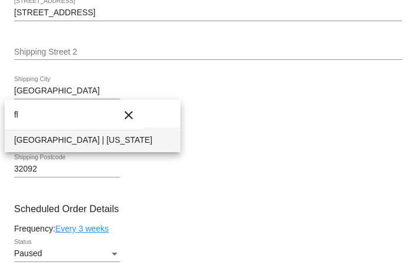
type input "fl"
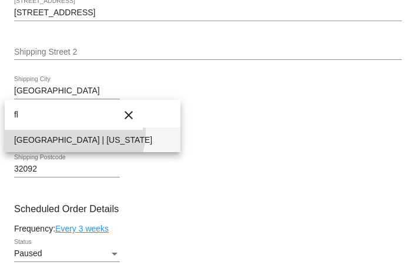
click at [73, 133] on span "FL | Florida" at bounding box center [92, 140] width 157 height 25
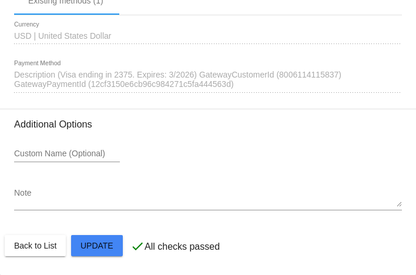
scroll to position [1265, 0]
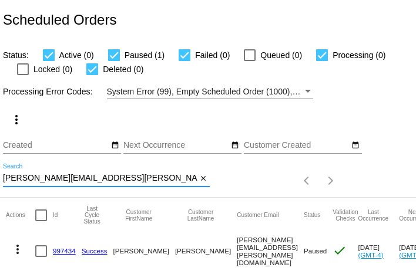
click at [51, 180] on input "[PERSON_NAME][EMAIL_ADDRESS][PERSON_NAME][DOMAIN_NAME]" at bounding box center [100, 178] width 195 height 9
click at [51, 180] on input "jeri.finnegan@gmail.com" at bounding box center [100, 178] width 195 height 9
paste input "vybishop"
type input "vybishop@gmail.com"
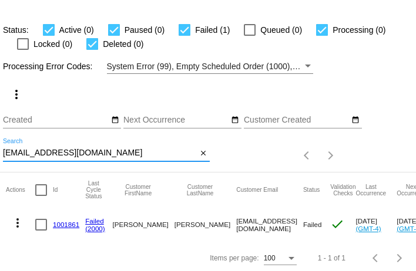
scroll to position [29, 0]
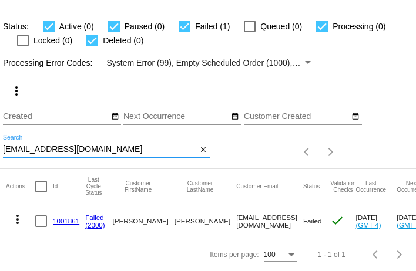
click at [63, 222] on link "1001861" at bounding box center [66, 221] width 26 height 8
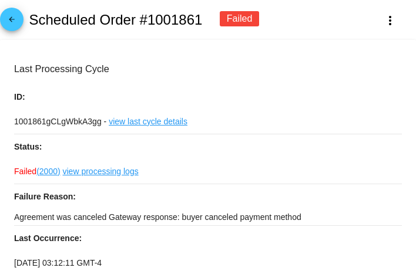
click at [65, 219] on p "Agreement was canceled Gateway response: buyer canceled payment method" at bounding box center [208, 217] width 388 height 16
copy div "Agreement was canceled Gateway response: buyer canceled payment method"
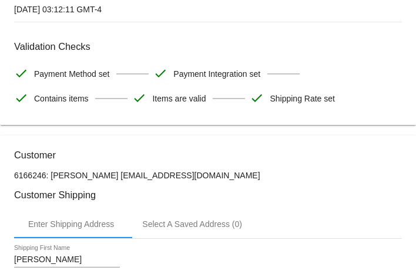
scroll to position [309, 0]
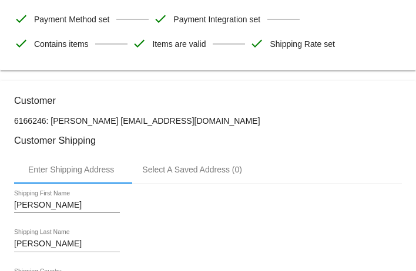
drag, startPoint x: 100, startPoint y: 124, endPoint x: 192, endPoint y: 125, distance: 91.7
click at [192, 125] on p "6166246: Vicki Bishop vybishop@gmail.com" at bounding box center [208, 120] width 388 height 9
copy p "[EMAIL_ADDRESS][DOMAIN_NAME]"
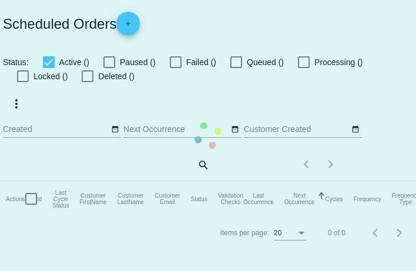
checkbox input "true"
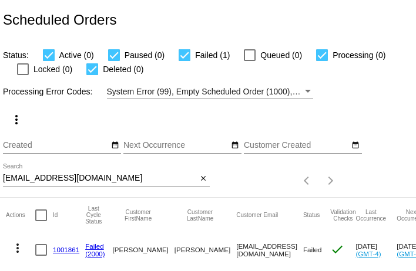
click at [176, 180] on input "[EMAIL_ADDRESS][DOMAIN_NAME]" at bounding box center [100, 178] width 195 height 9
paste input "[EMAIL_ADDRESS]"
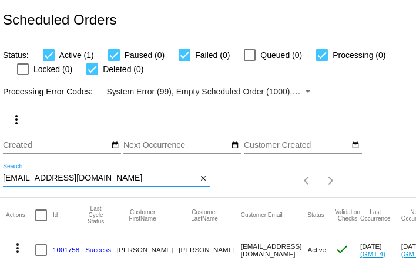
scroll to position [29, 0]
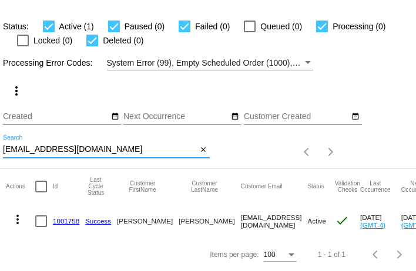
click at [18, 219] on mat-icon "more_vert" at bounding box center [18, 220] width 14 height 14
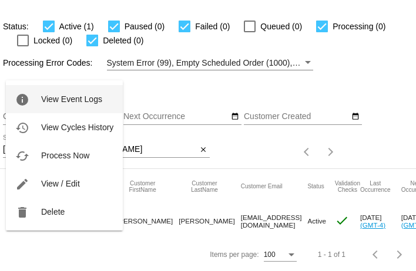
click at [62, 100] on span "View Event Logs" at bounding box center [71, 99] width 61 height 9
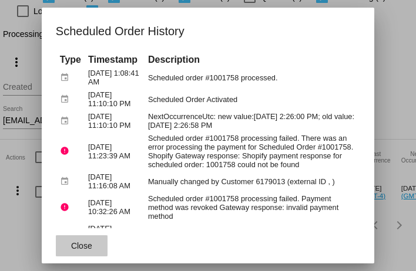
click at [76, 242] on span "Close" at bounding box center [81, 246] width 21 height 9
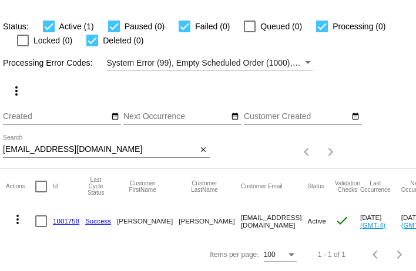
click at [24, 152] on input "[EMAIL_ADDRESS][DOMAIN_NAME]" at bounding box center [100, 149] width 195 height 9
paste input "[PERSON_NAME].rapunzel@gmil"
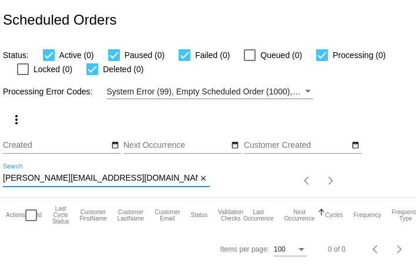
scroll to position [0, 0]
click at [48, 175] on input "[PERSON_NAME][EMAIL_ADDRESS][DOMAIN_NAME]" at bounding box center [100, 178] width 195 height 9
paste input "a"
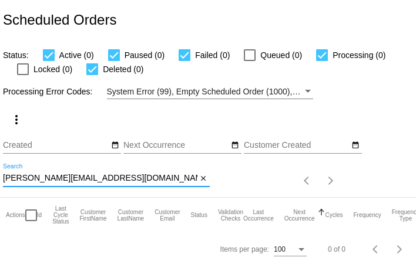
type input "[PERSON_NAME][EMAIL_ADDRESS][DOMAIN_NAME]"
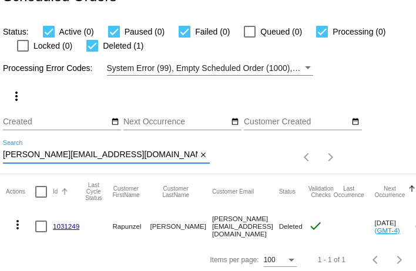
scroll to position [29, 0]
